Goal: Browse casually

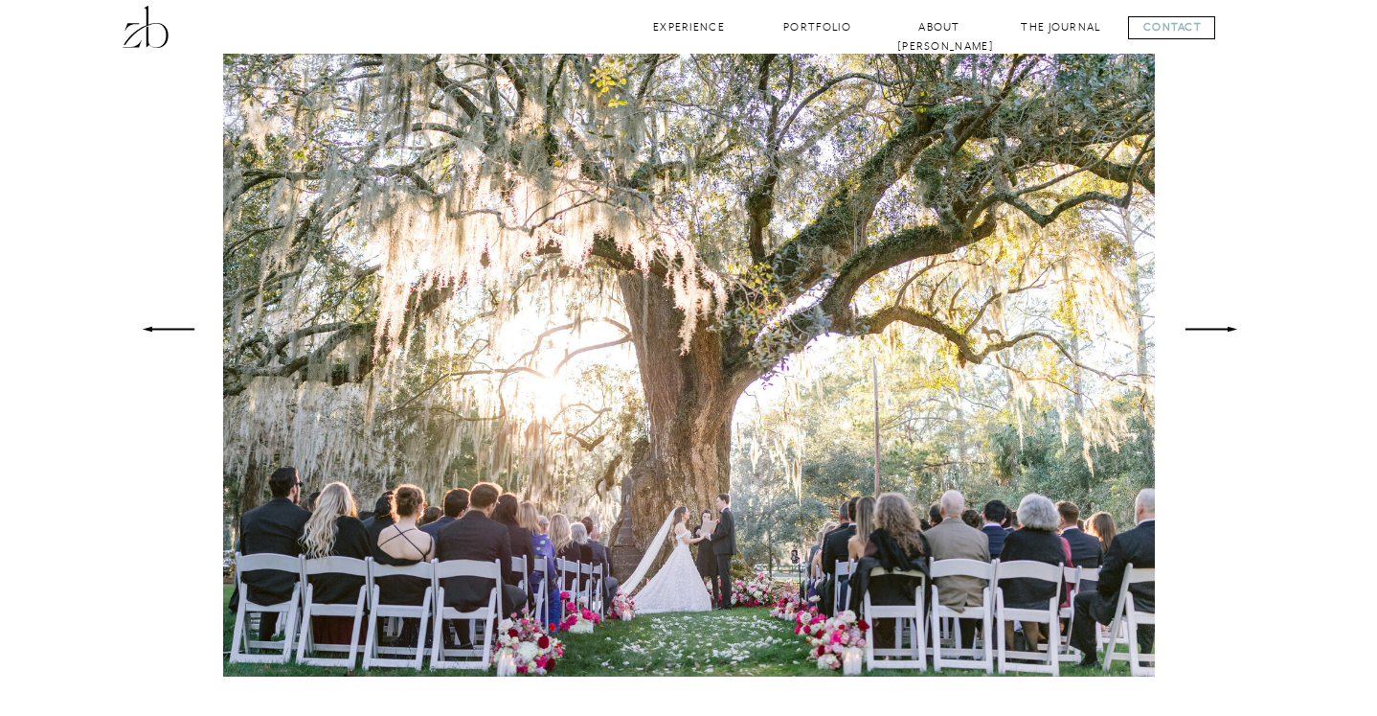
scroll to position [1304, 0]
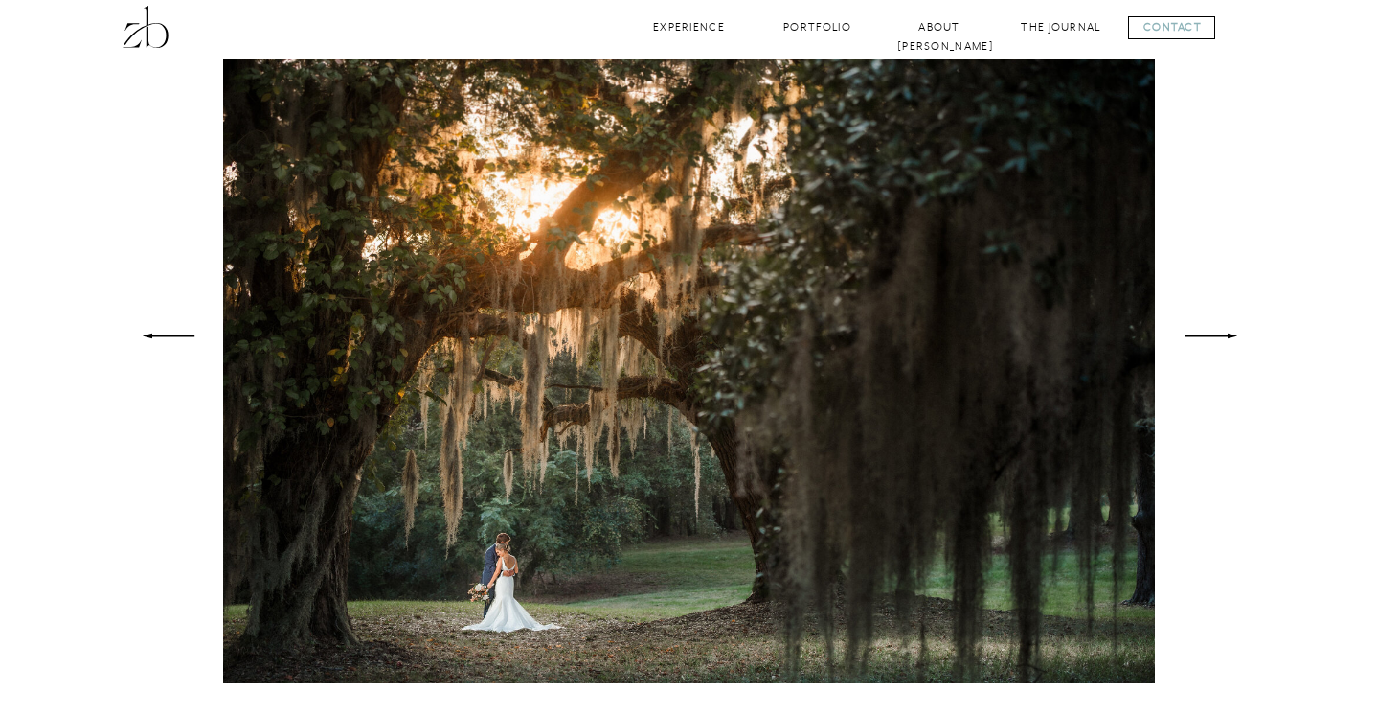
click at [1223, 337] on icon at bounding box center [1211, 336] width 71 height 68
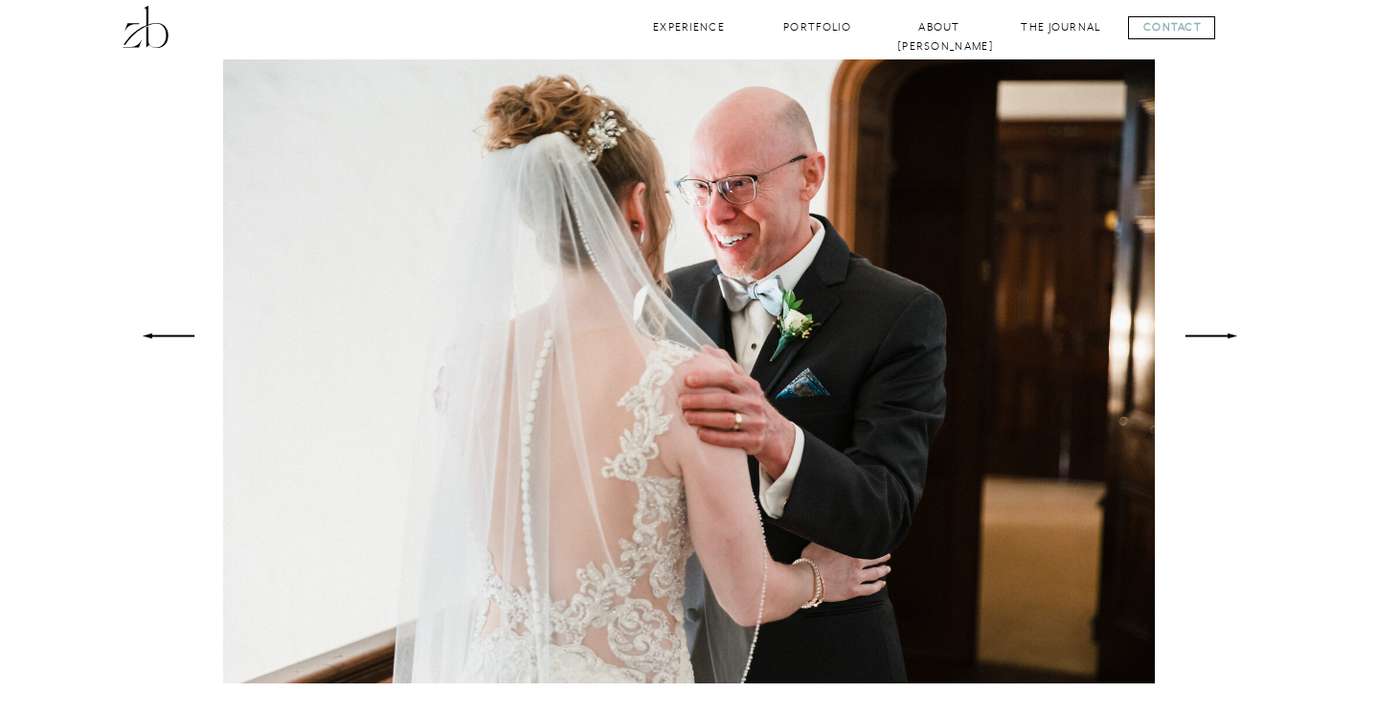
click at [1223, 337] on icon at bounding box center [1211, 336] width 71 height 68
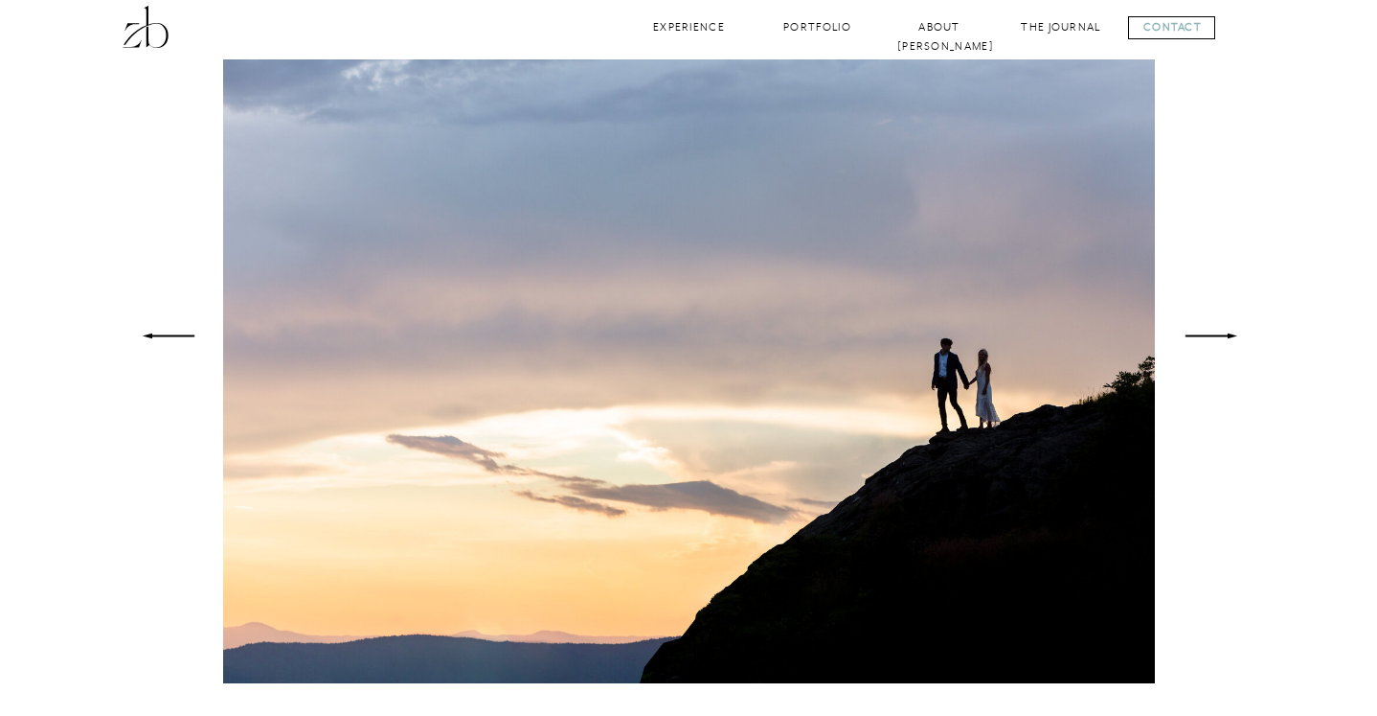
click at [1223, 337] on icon at bounding box center [1211, 336] width 71 height 68
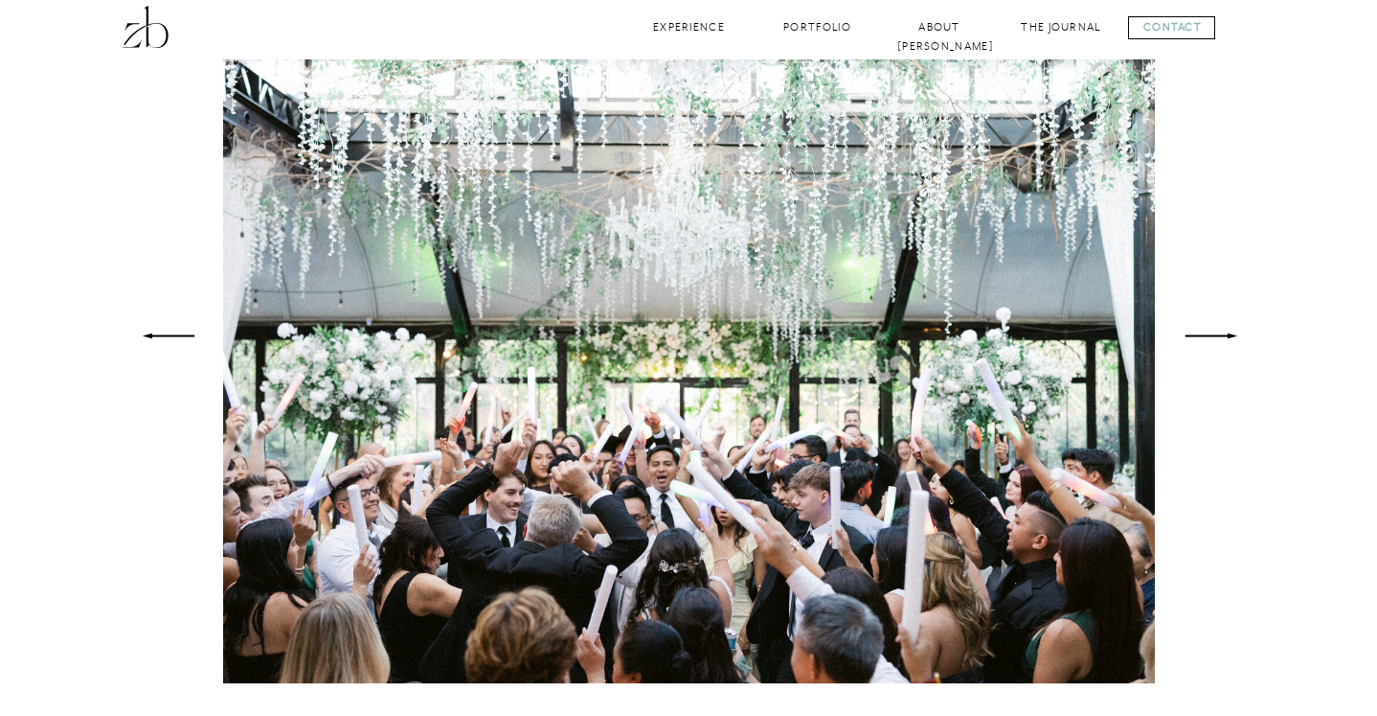
click at [1223, 337] on icon at bounding box center [1211, 336] width 71 height 68
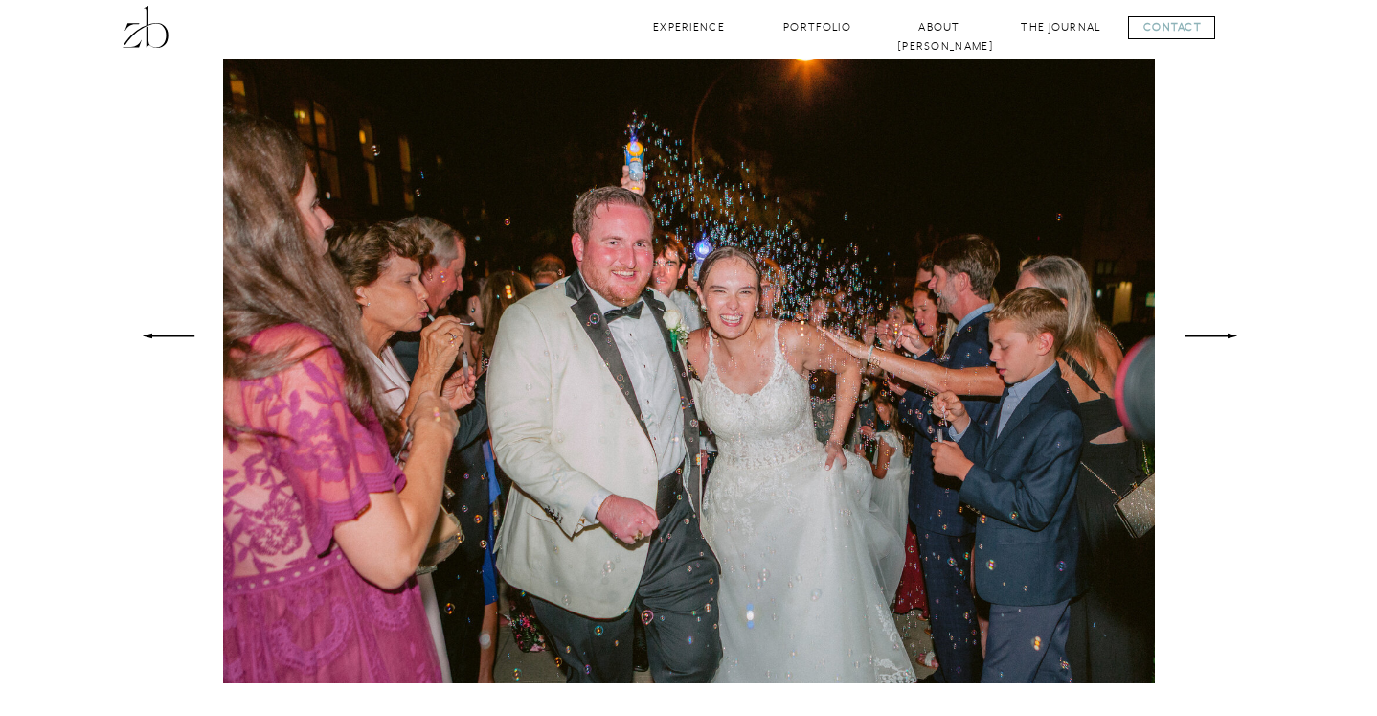
click at [1223, 337] on icon at bounding box center [1211, 336] width 71 height 68
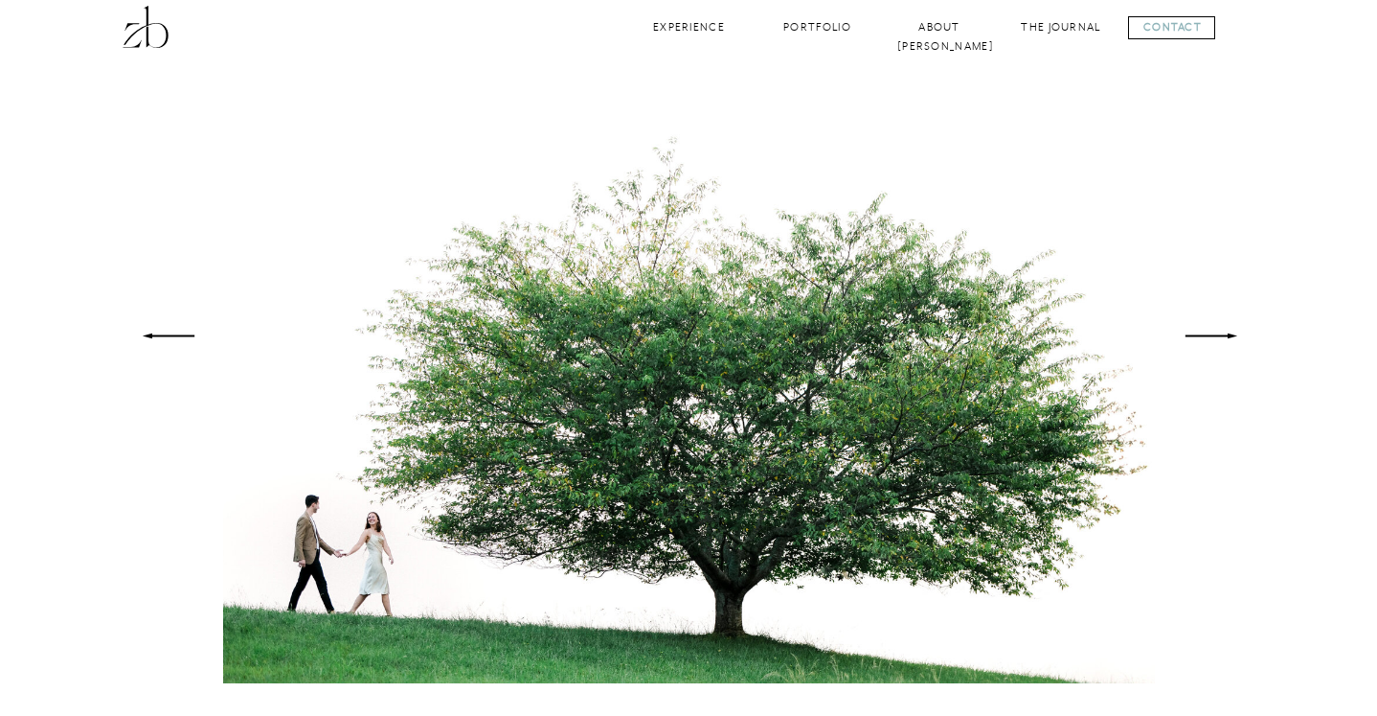
click at [1223, 337] on icon at bounding box center [1211, 336] width 71 height 68
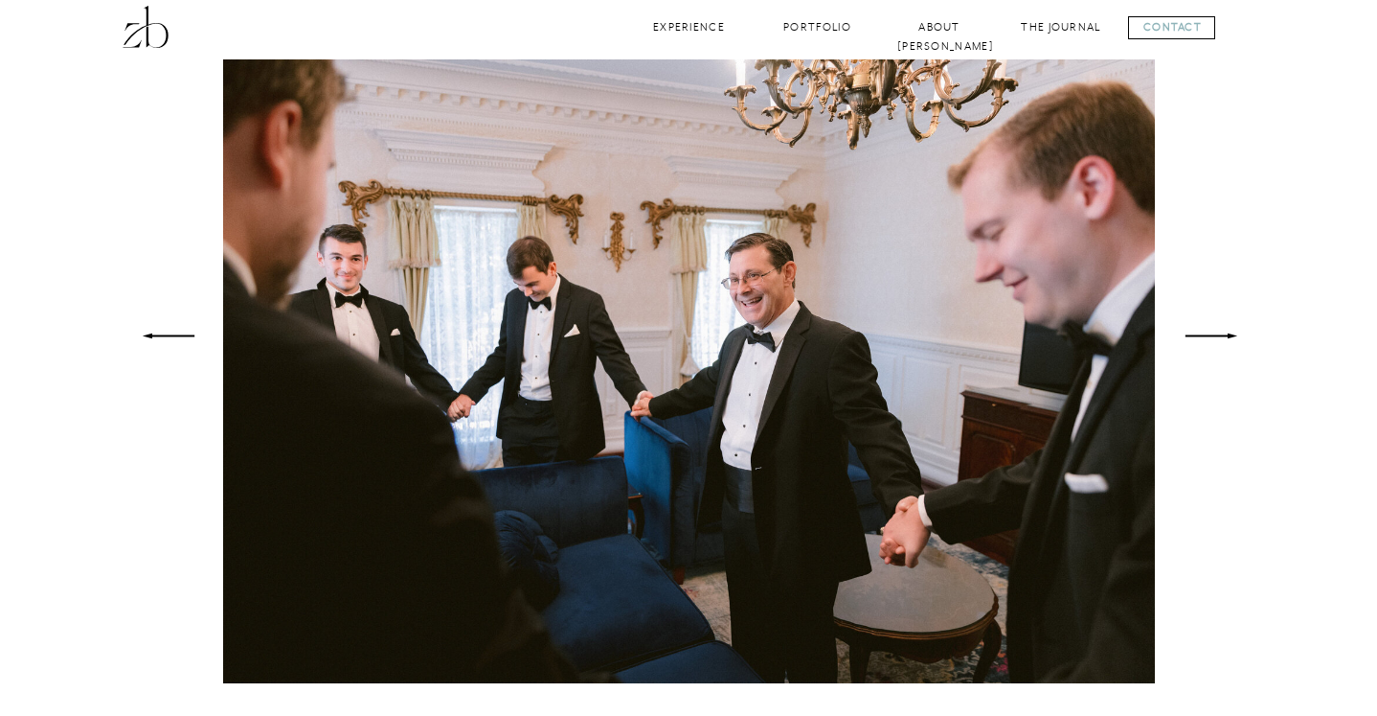
click at [1223, 337] on icon at bounding box center [1211, 336] width 71 height 68
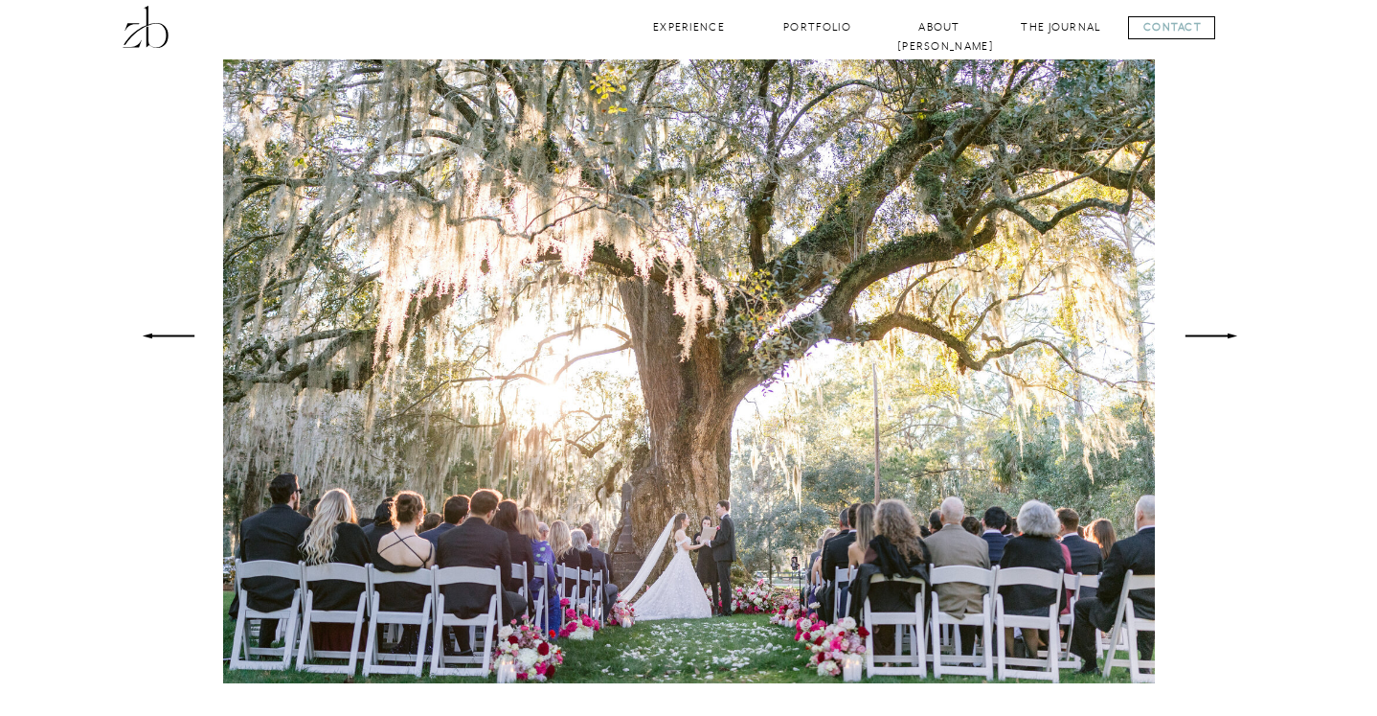
click at [1223, 337] on icon at bounding box center [1211, 336] width 71 height 68
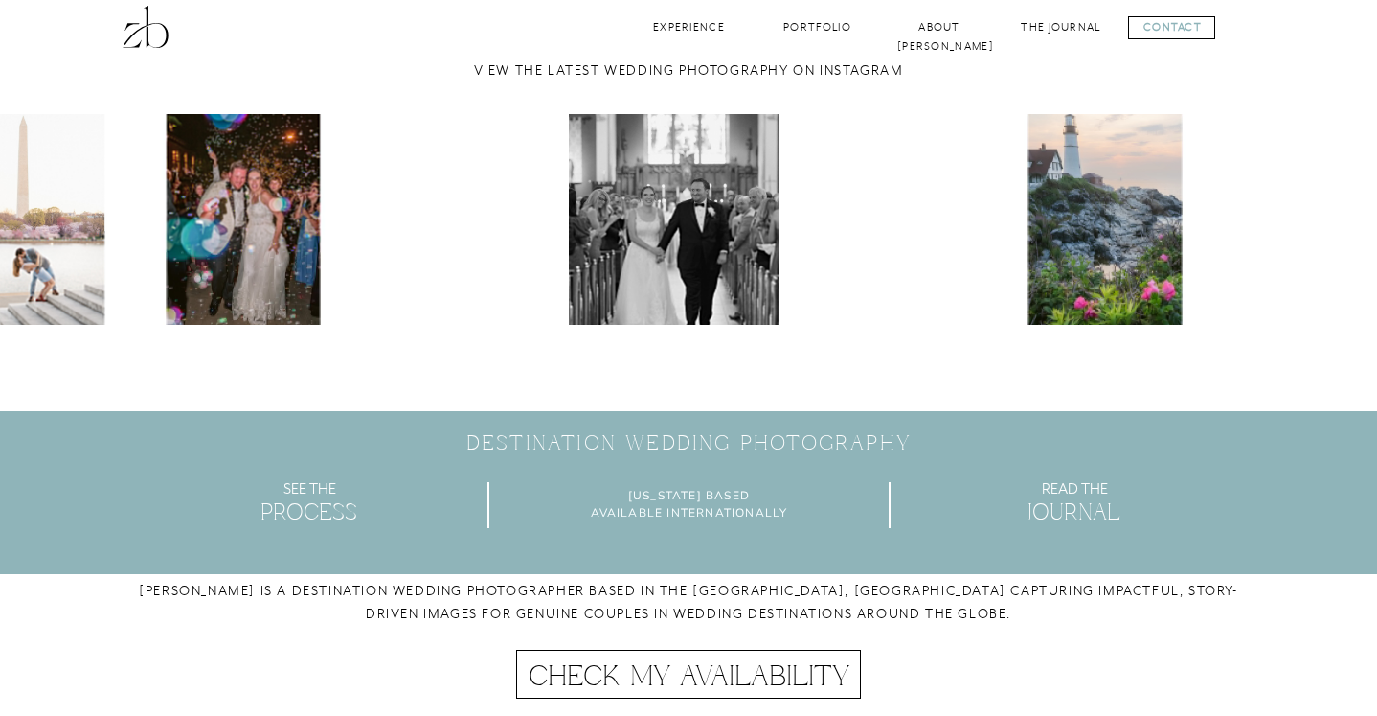
scroll to position [5421, 0]
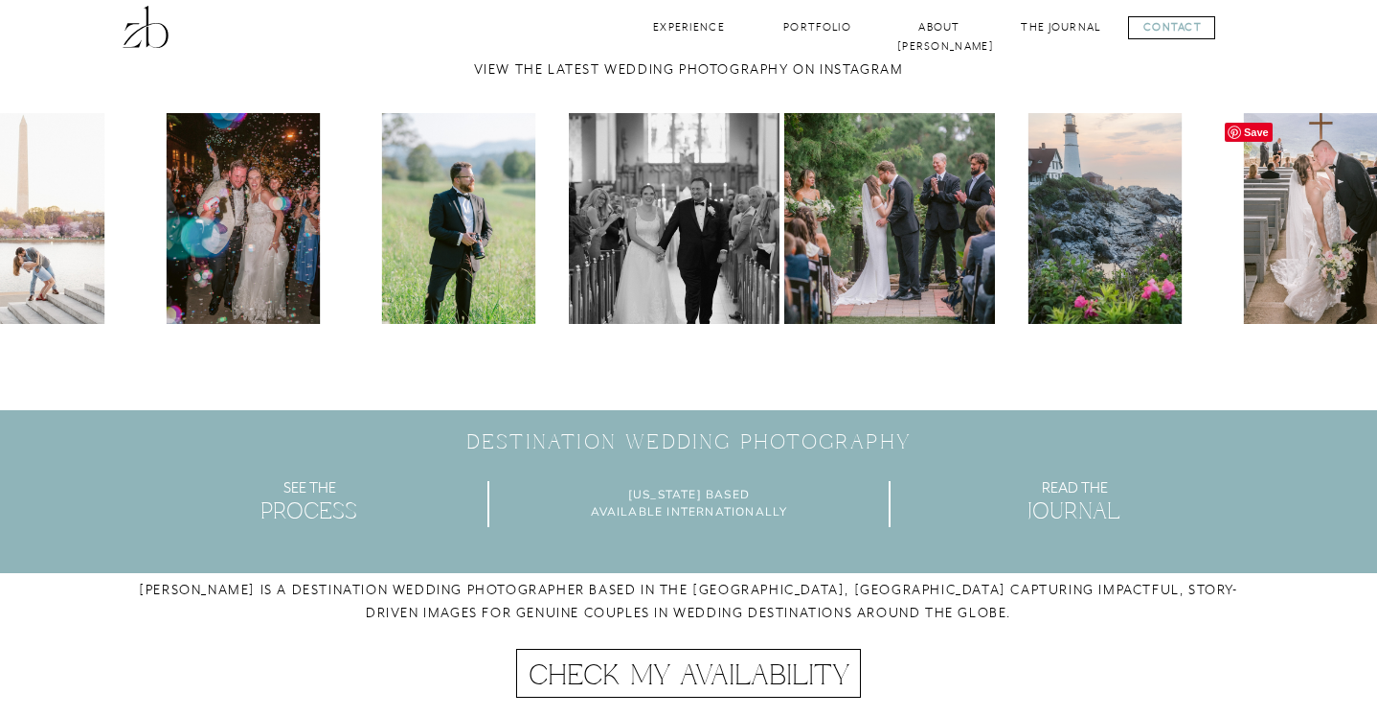
click at [1308, 203] on img at bounding box center [1321, 218] width 211 height 211
